Goal: Find specific page/section: Find specific page/section

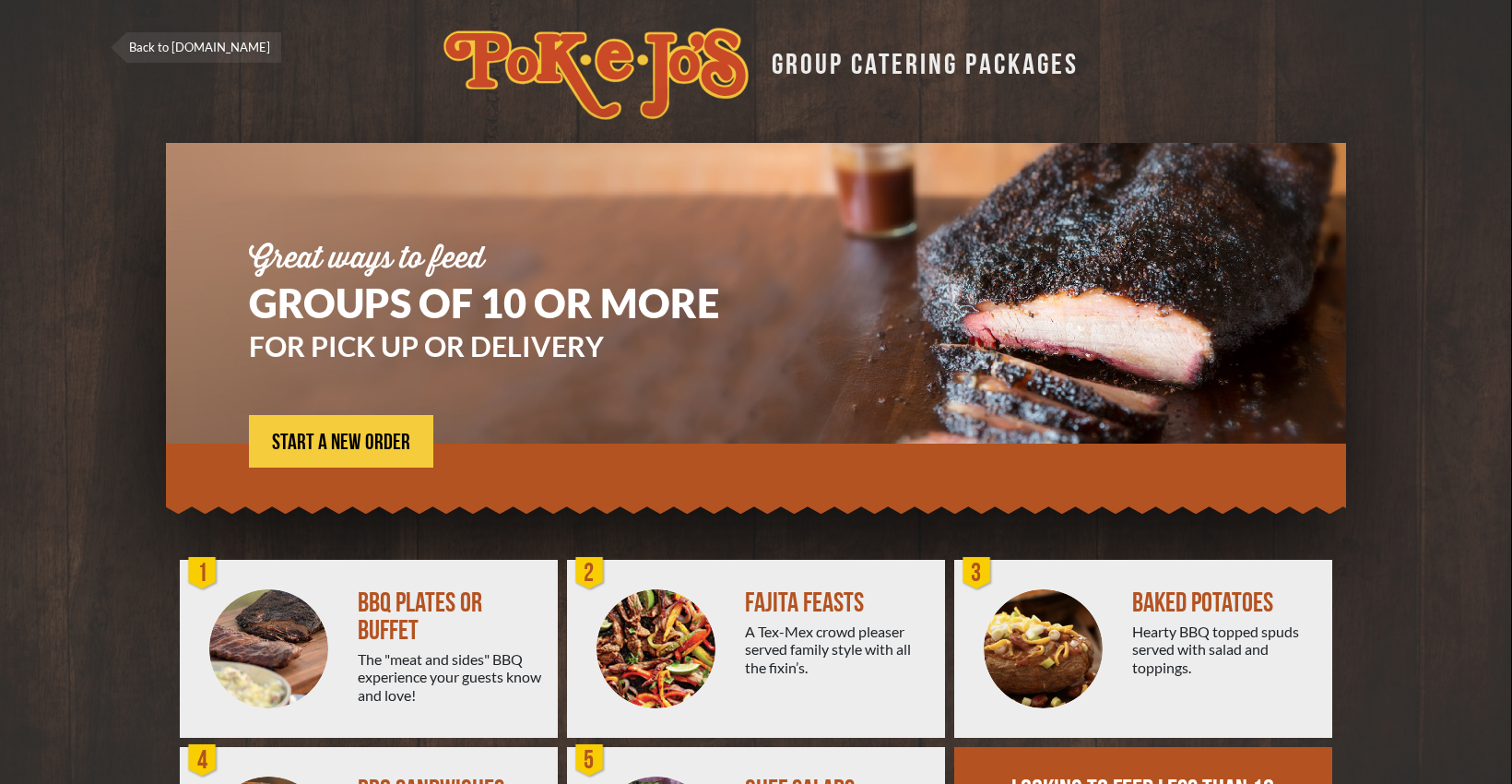
scroll to position [176, 0]
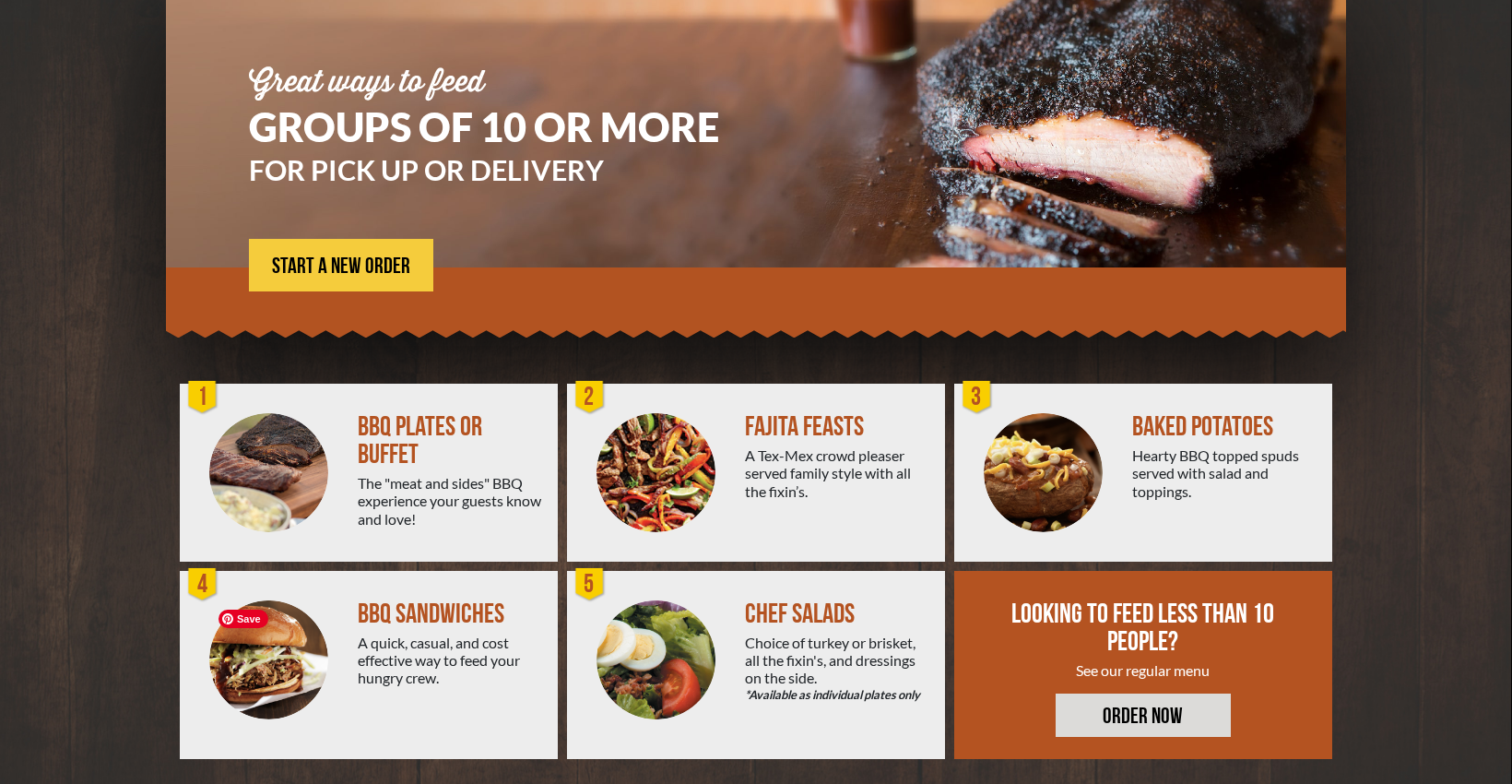
click at [315, 660] on img at bounding box center [268, 659] width 119 height 119
click at [430, 478] on div "The "meat and sides" BBQ experience your guests know and love!" at bounding box center [450, 501] width 185 height 54
click at [804, 491] on div "A Tex-Mex crowd pleaser served family style with all the fixin’s." at bounding box center [838, 473] width 185 height 54
click at [1123, 410] on div at bounding box center [1043, 472] width 178 height 178
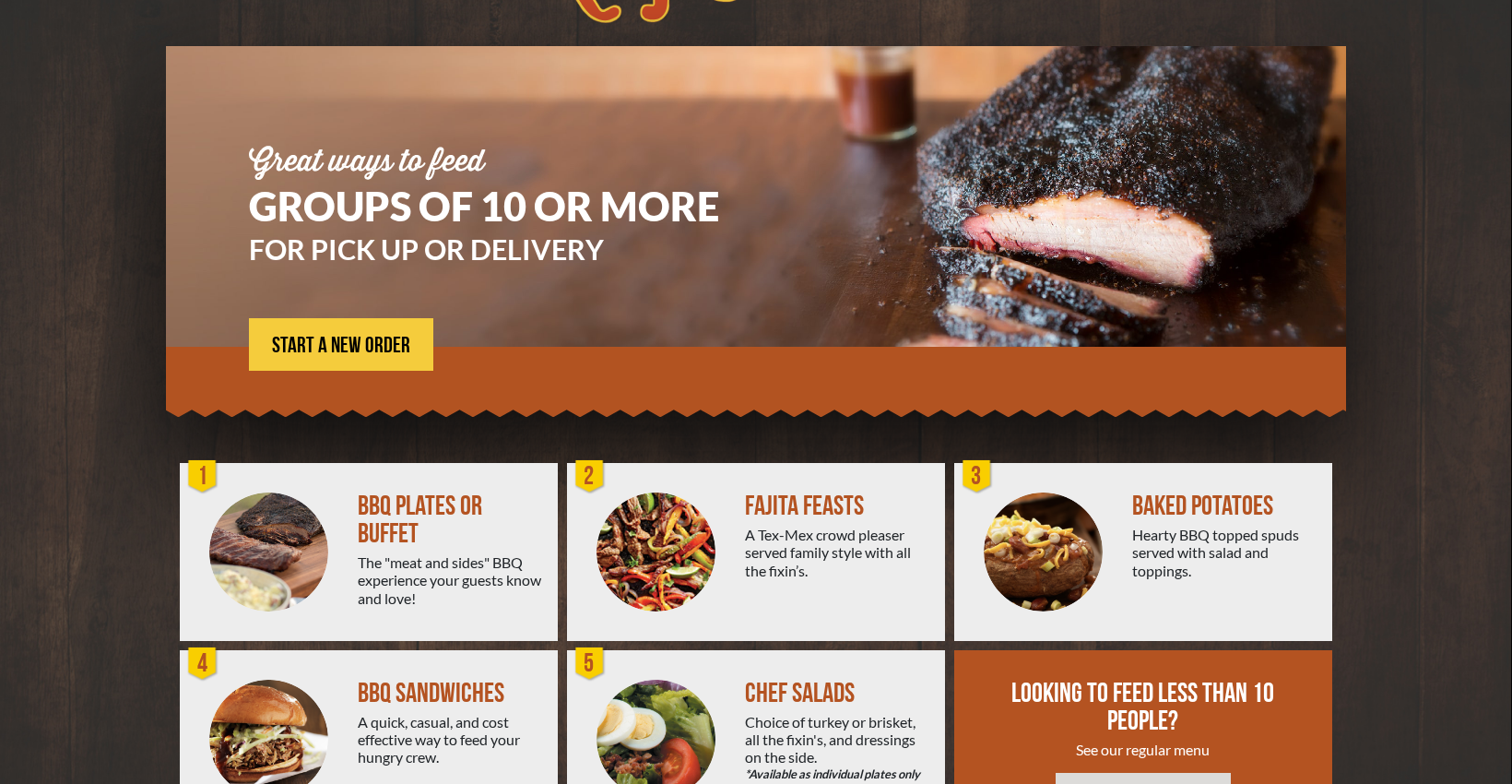
scroll to position [0, 0]
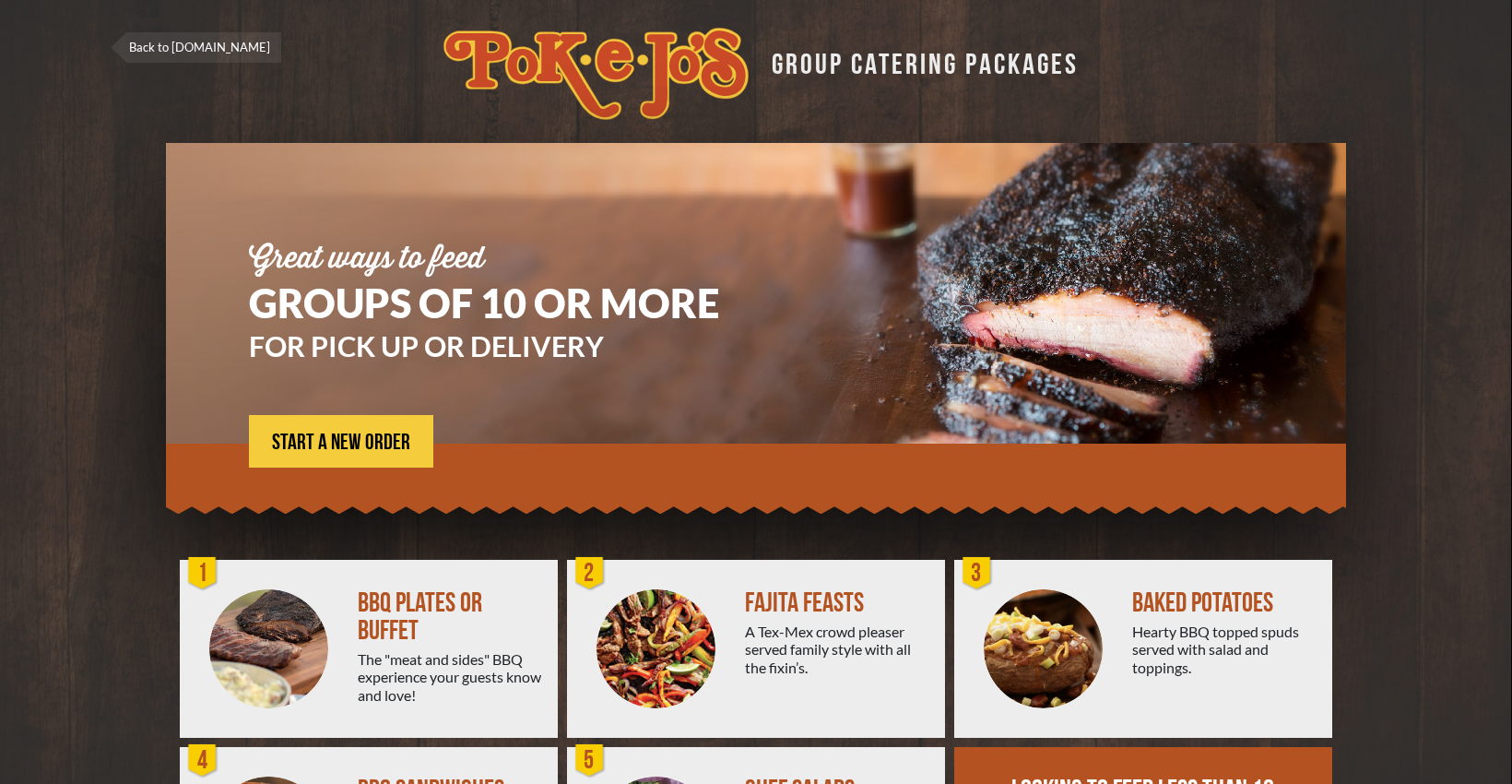
click at [346, 293] on h1 "GROUPS OF 10 OR MORE" at bounding box center [511, 302] width 525 height 40
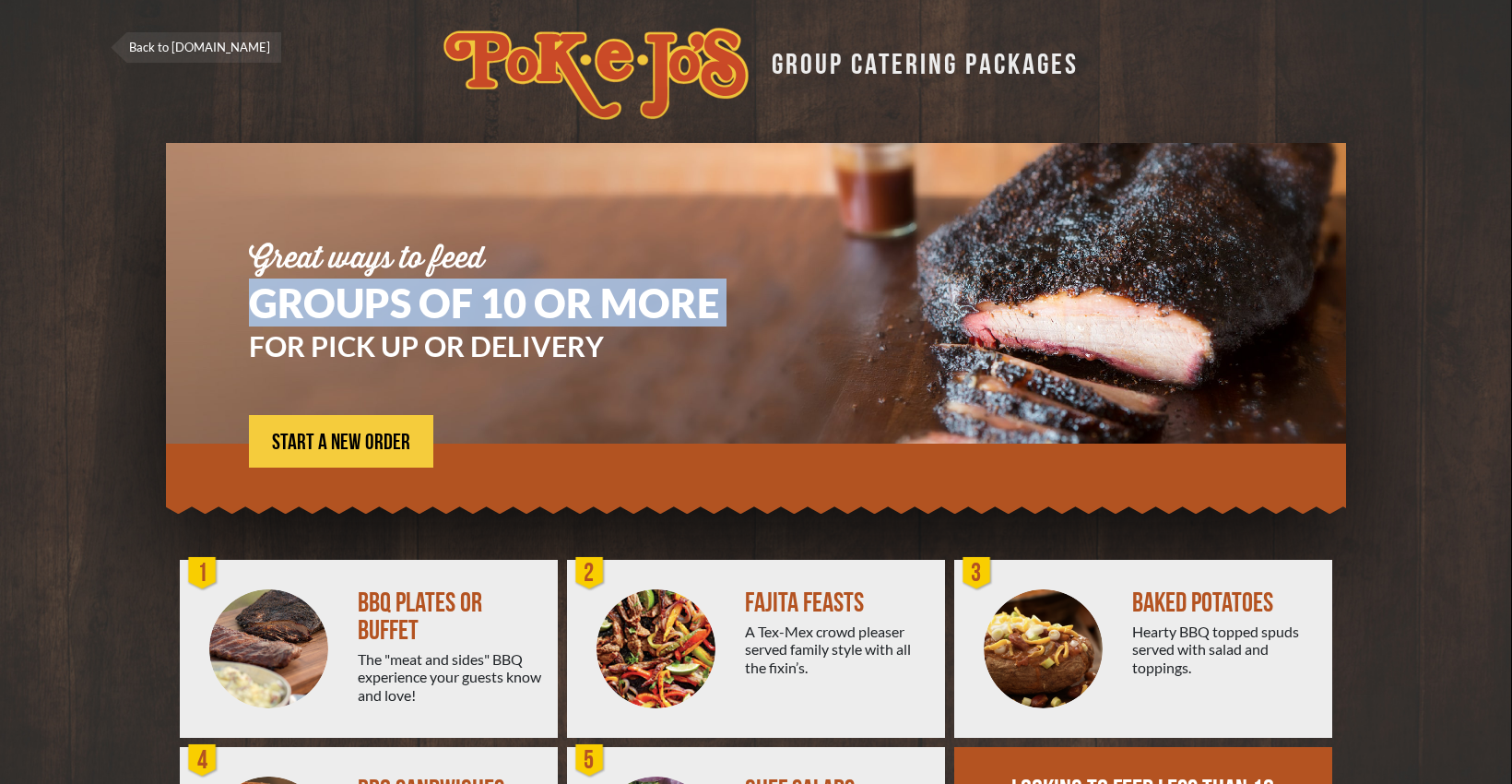
click at [346, 293] on h1 "GROUPS OF 10 OR MORE" at bounding box center [511, 302] width 525 height 40
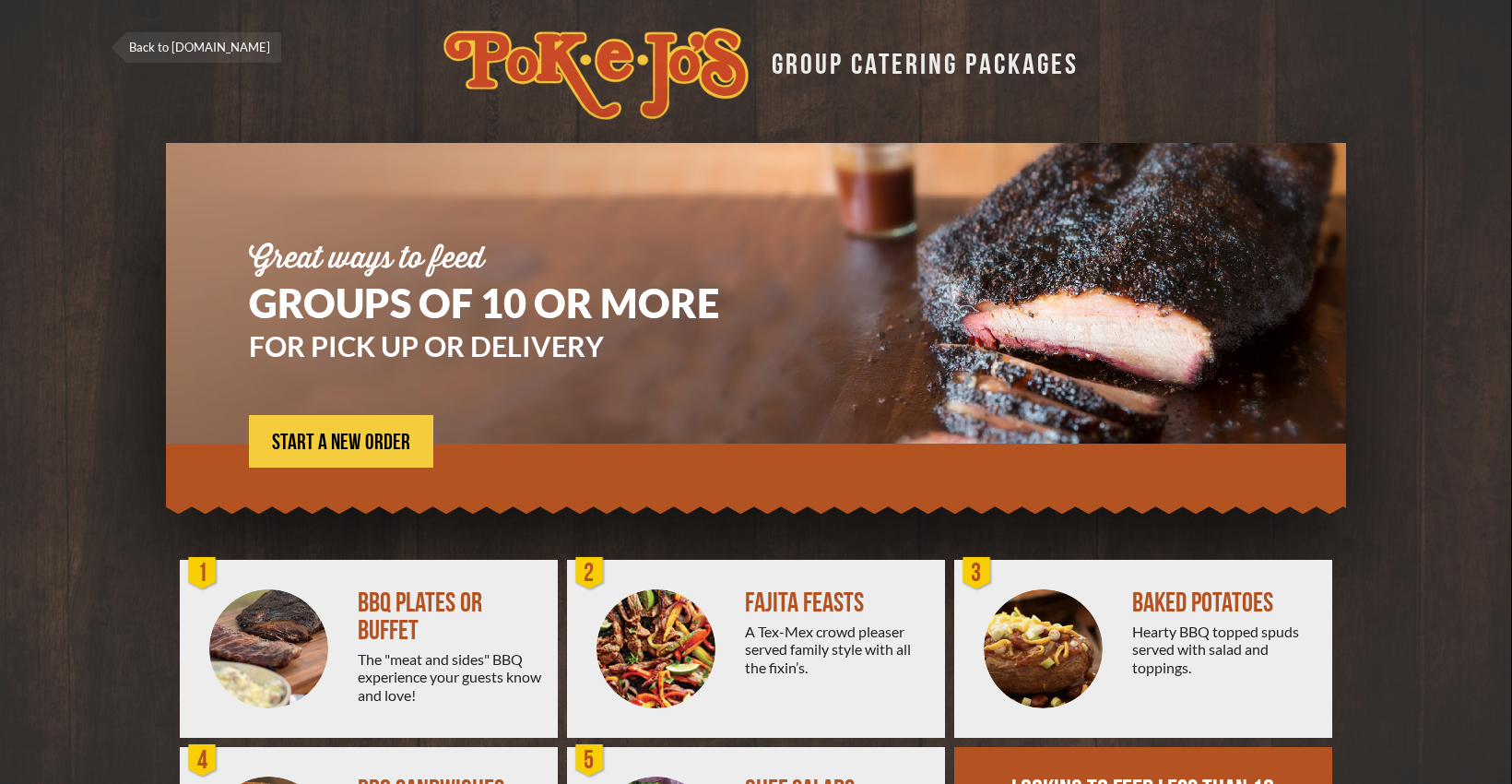
click at [348, 339] on h3 "FOR PICK UP OR DELIVERY" at bounding box center [511, 346] width 525 height 28
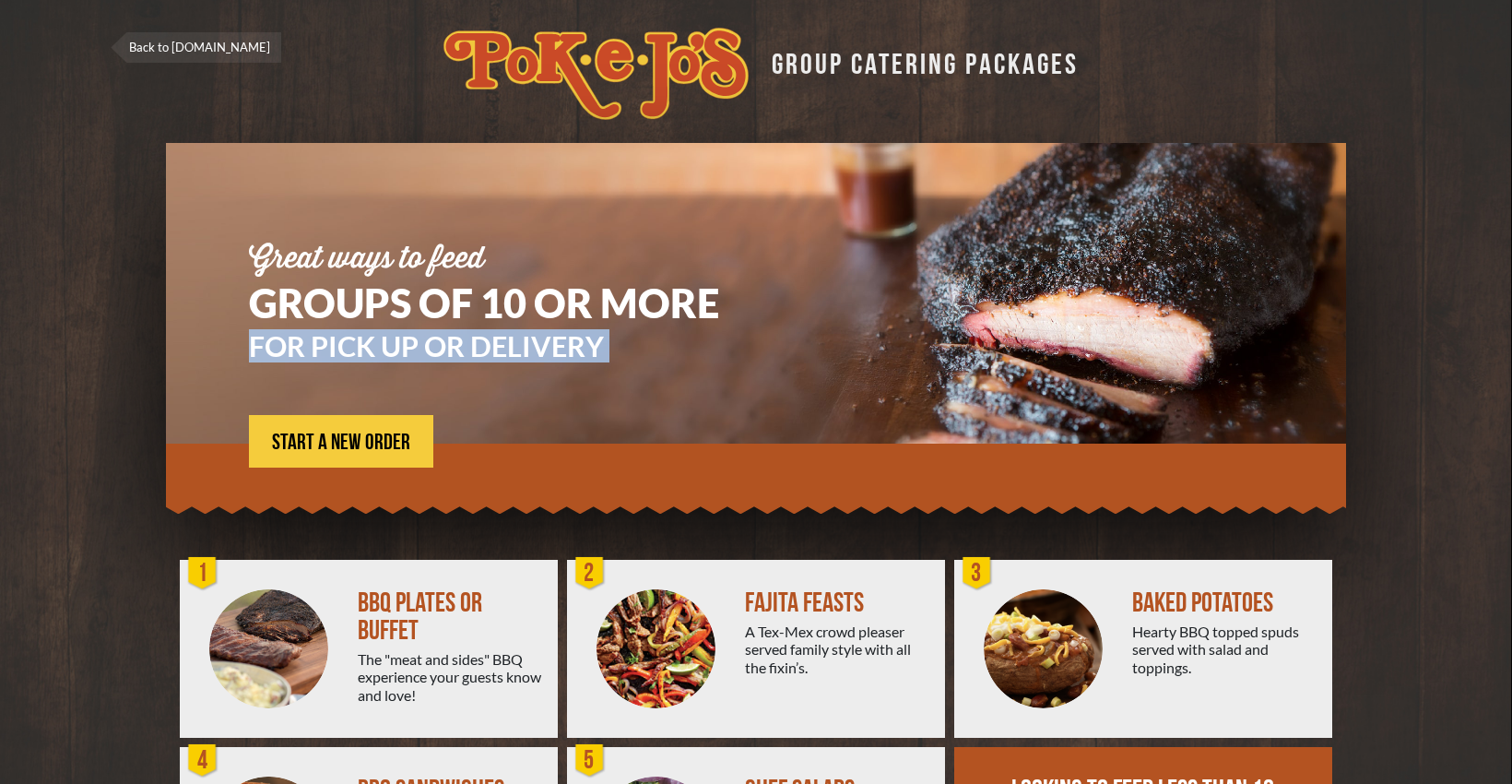
click at [348, 339] on h3 "FOR PICK UP OR DELIVERY" at bounding box center [511, 346] width 525 height 28
